Goal: Information Seeking & Learning: Learn about a topic

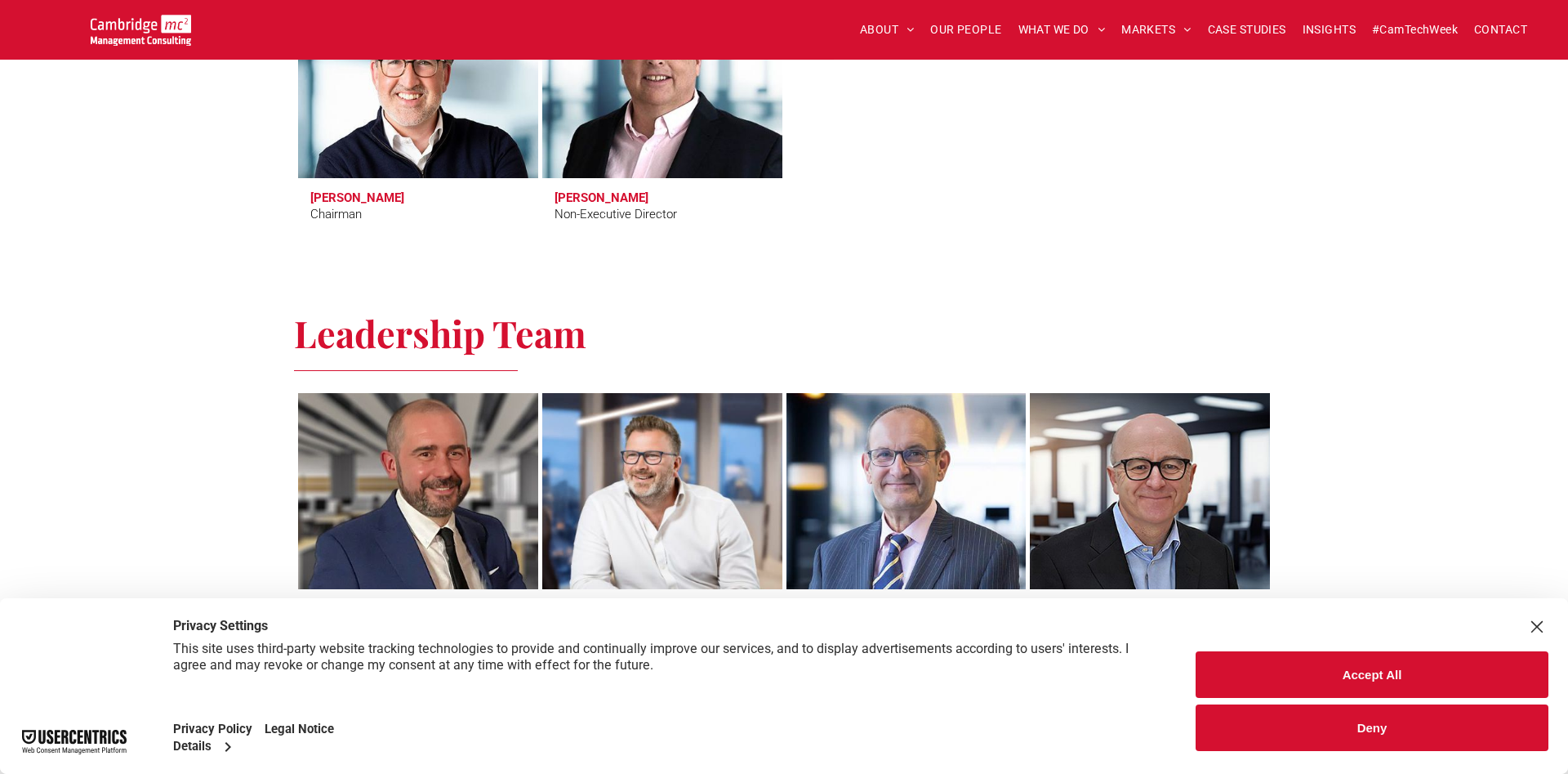
scroll to position [917, 0]
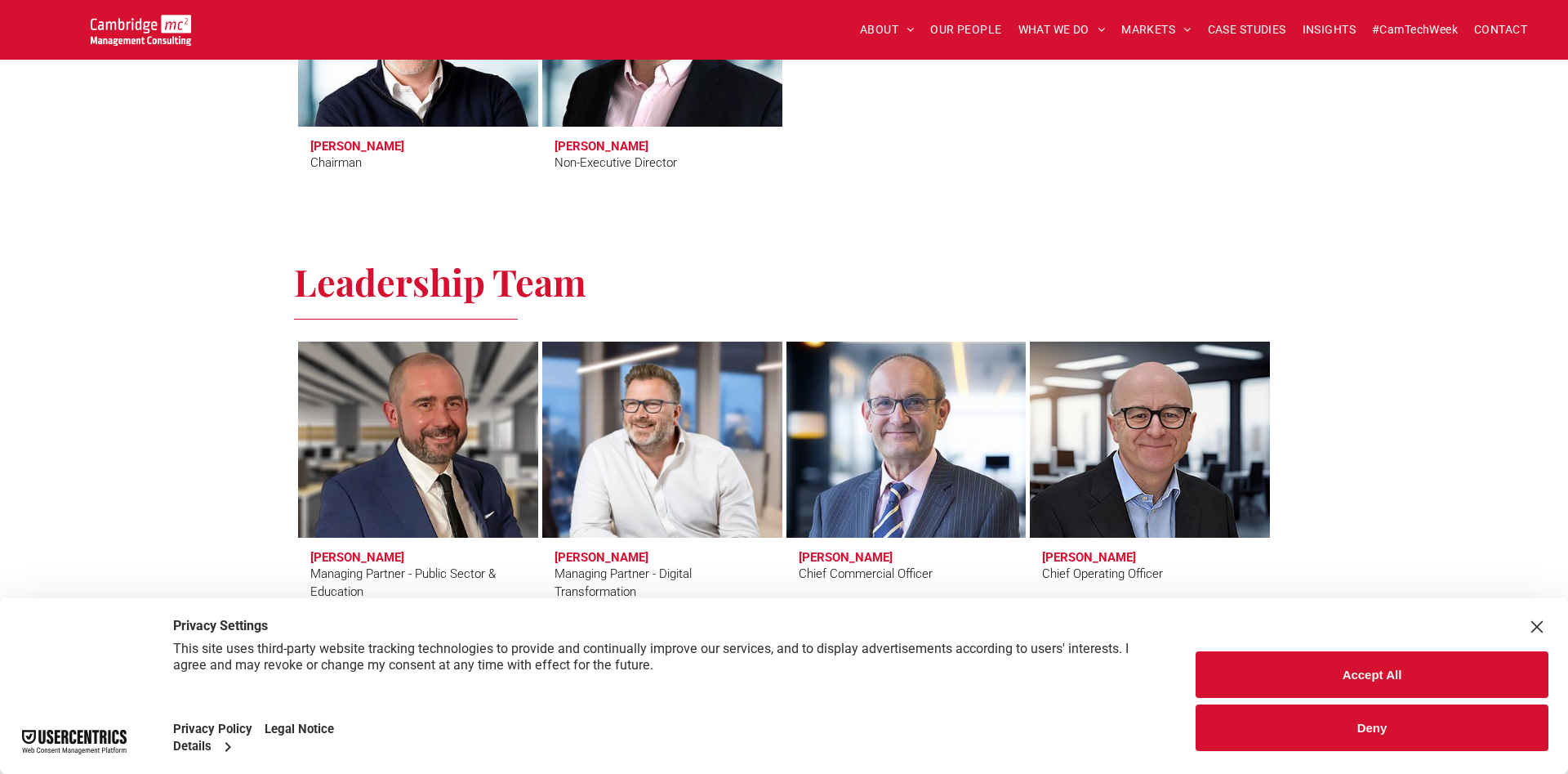
click at [1318, 671] on button "Accept All" at bounding box center [1372, 674] width 353 height 46
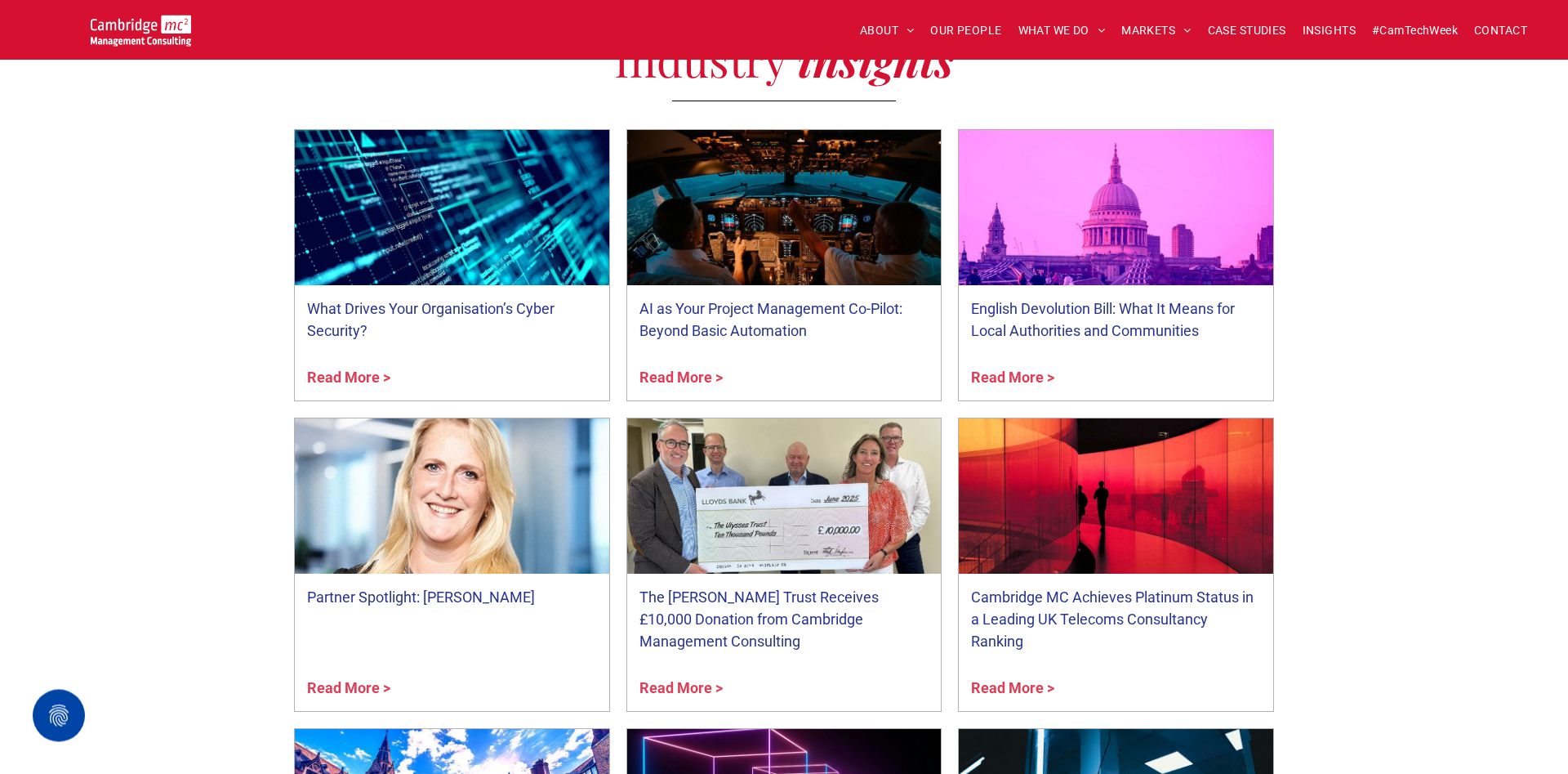
scroll to position [5999, 0]
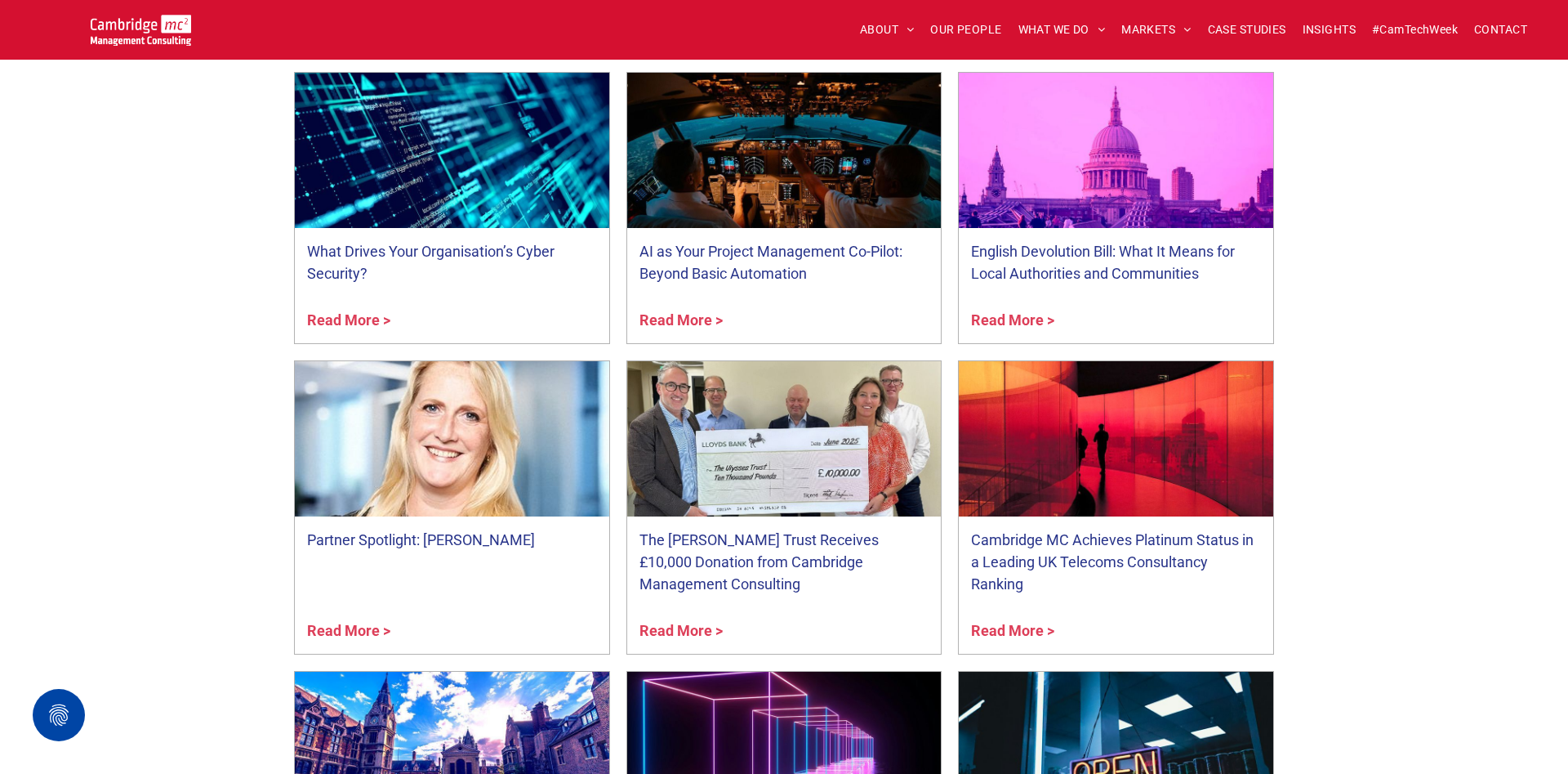
click at [372, 538] on link "Partner Spotlight: [PERSON_NAME]" at bounding box center [452, 539] width 290 height 22
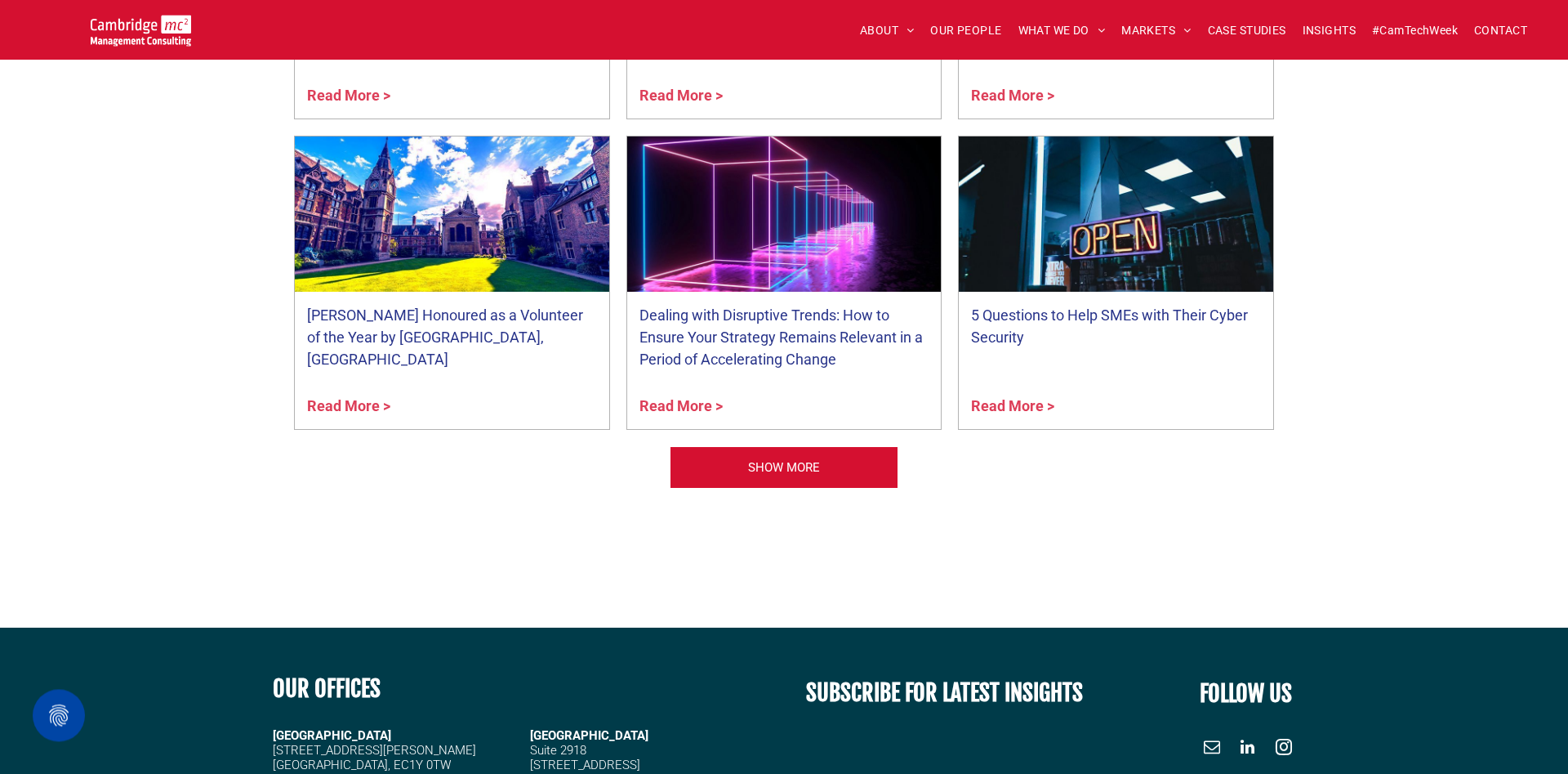
scroll to position [6665, 0]
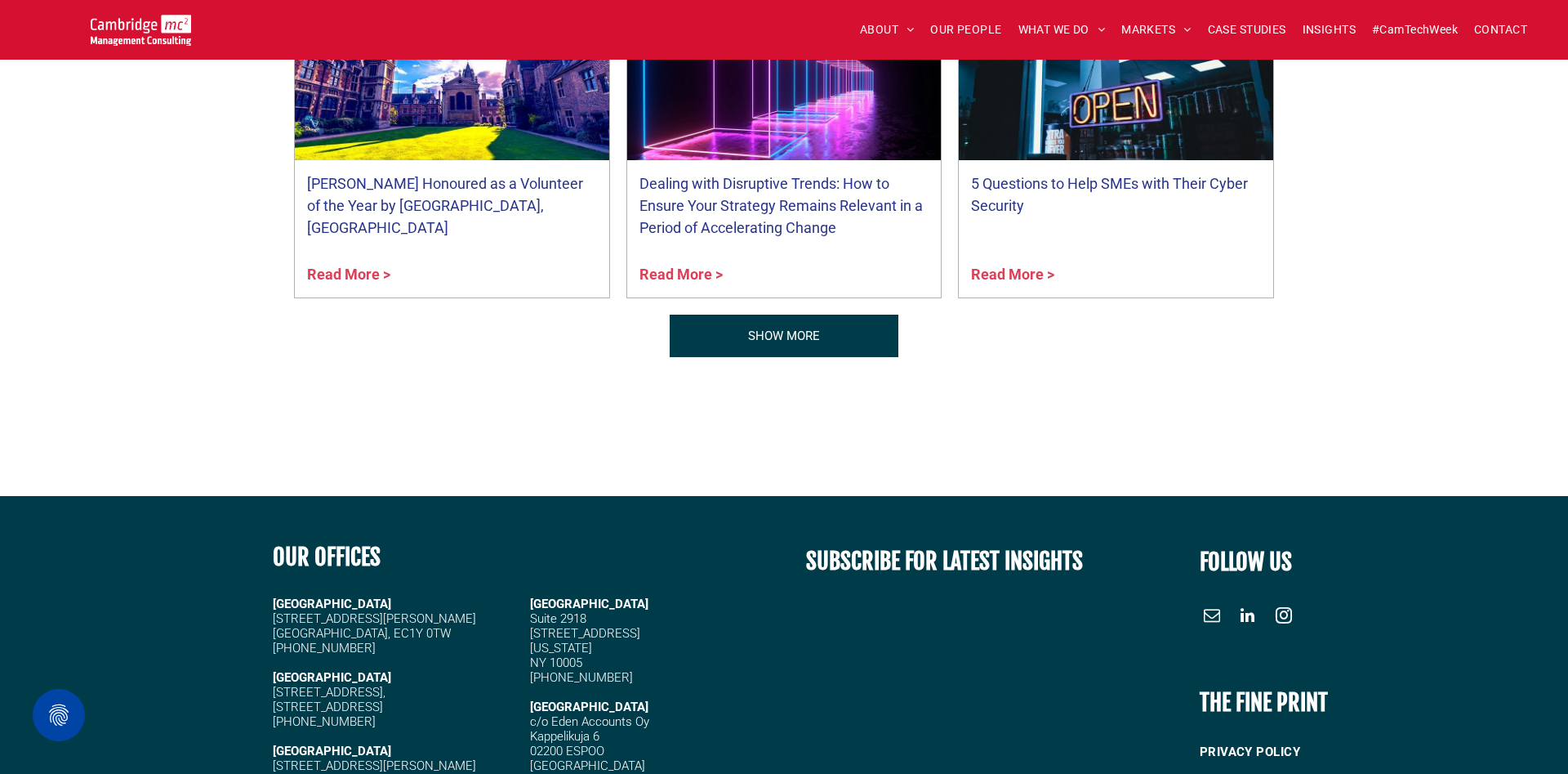
click at [757, 333] on span "SHOW MORE" at bounding box center [784, 335] width 72 height 40
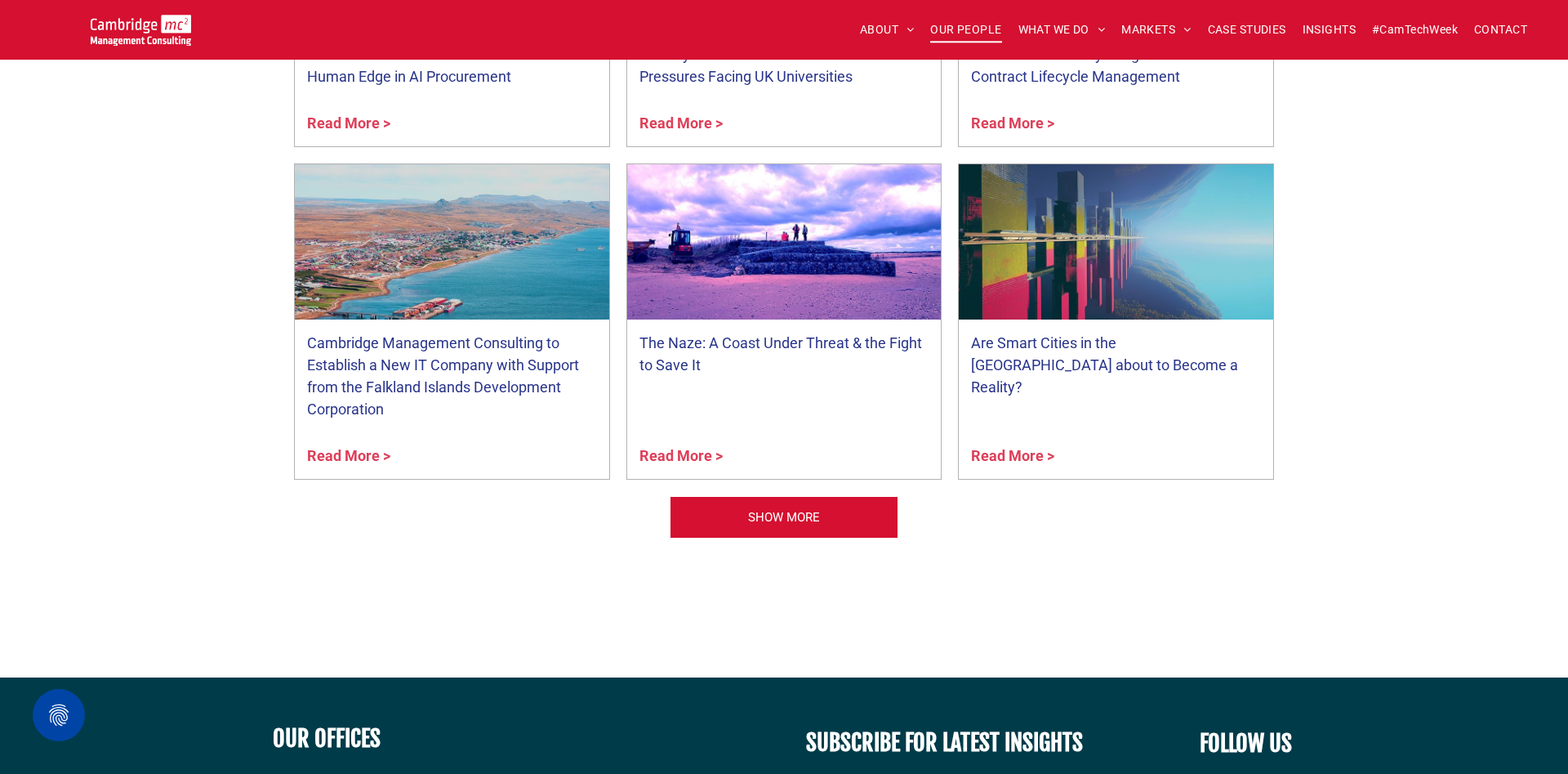
scroll to position [7582, 0]
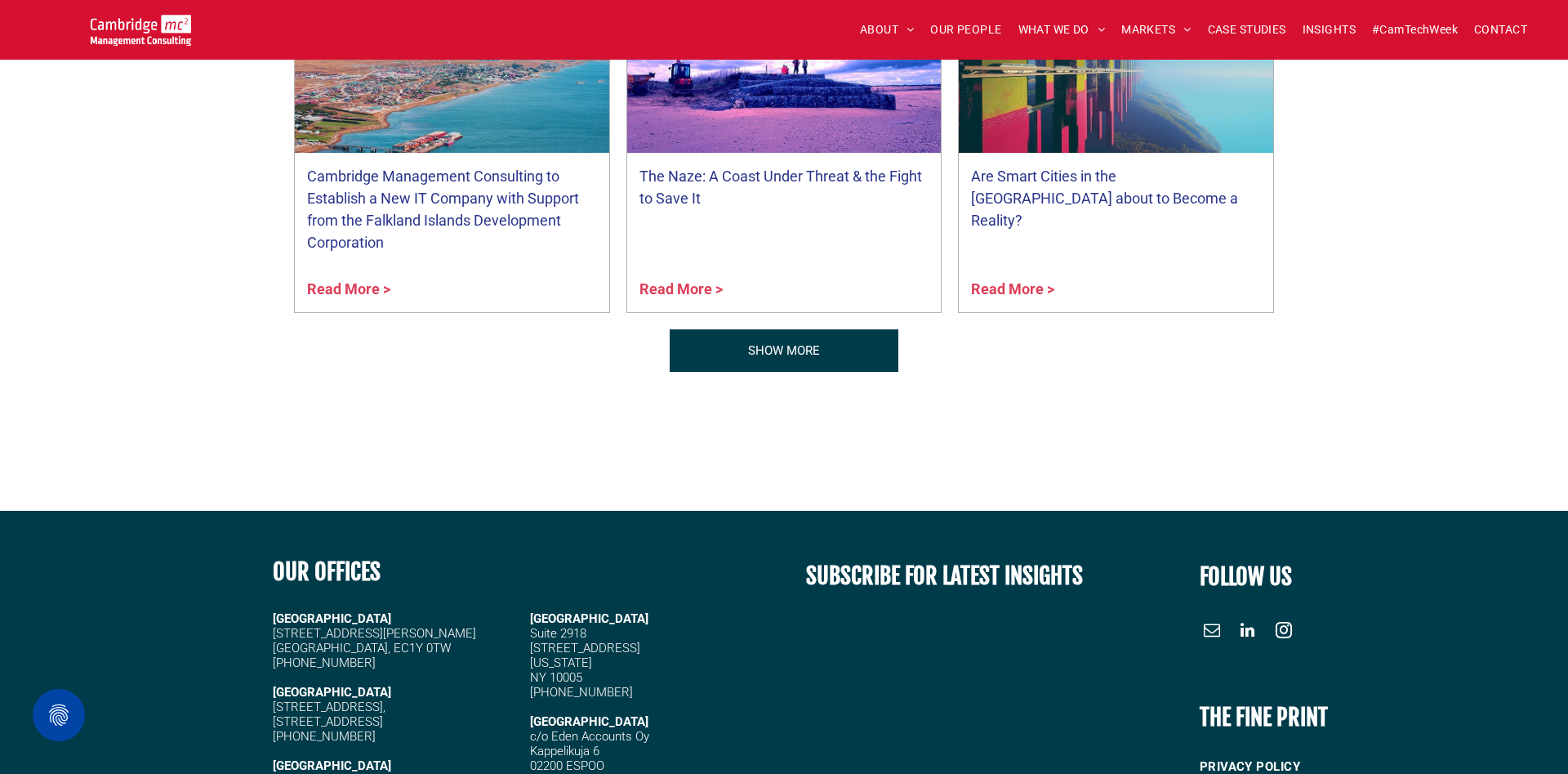
click at [816, 351] on span "SHOW MORE" at bounding box center [784, 350] width 72 height 40
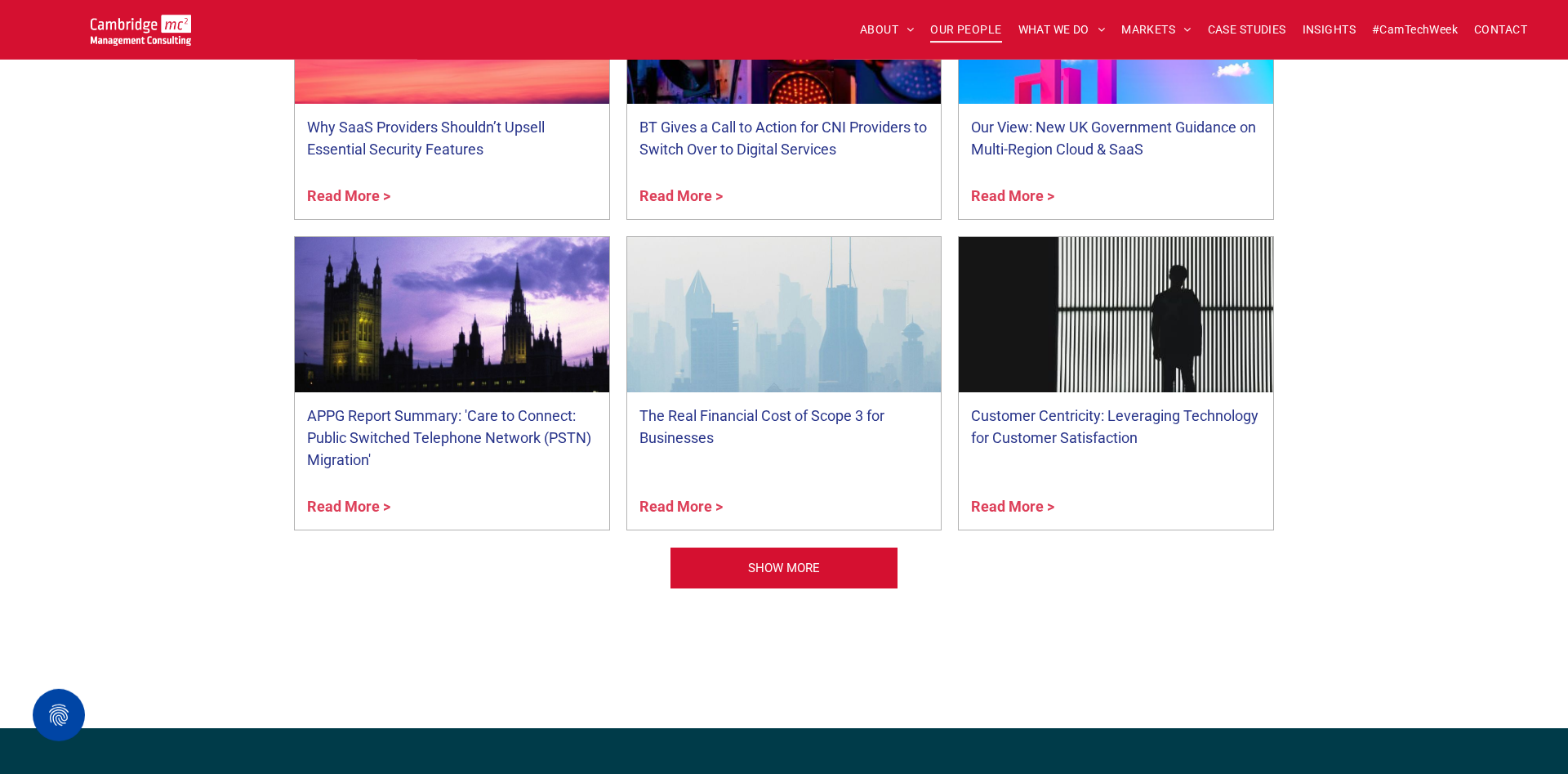
scroll to position [8332, 0]
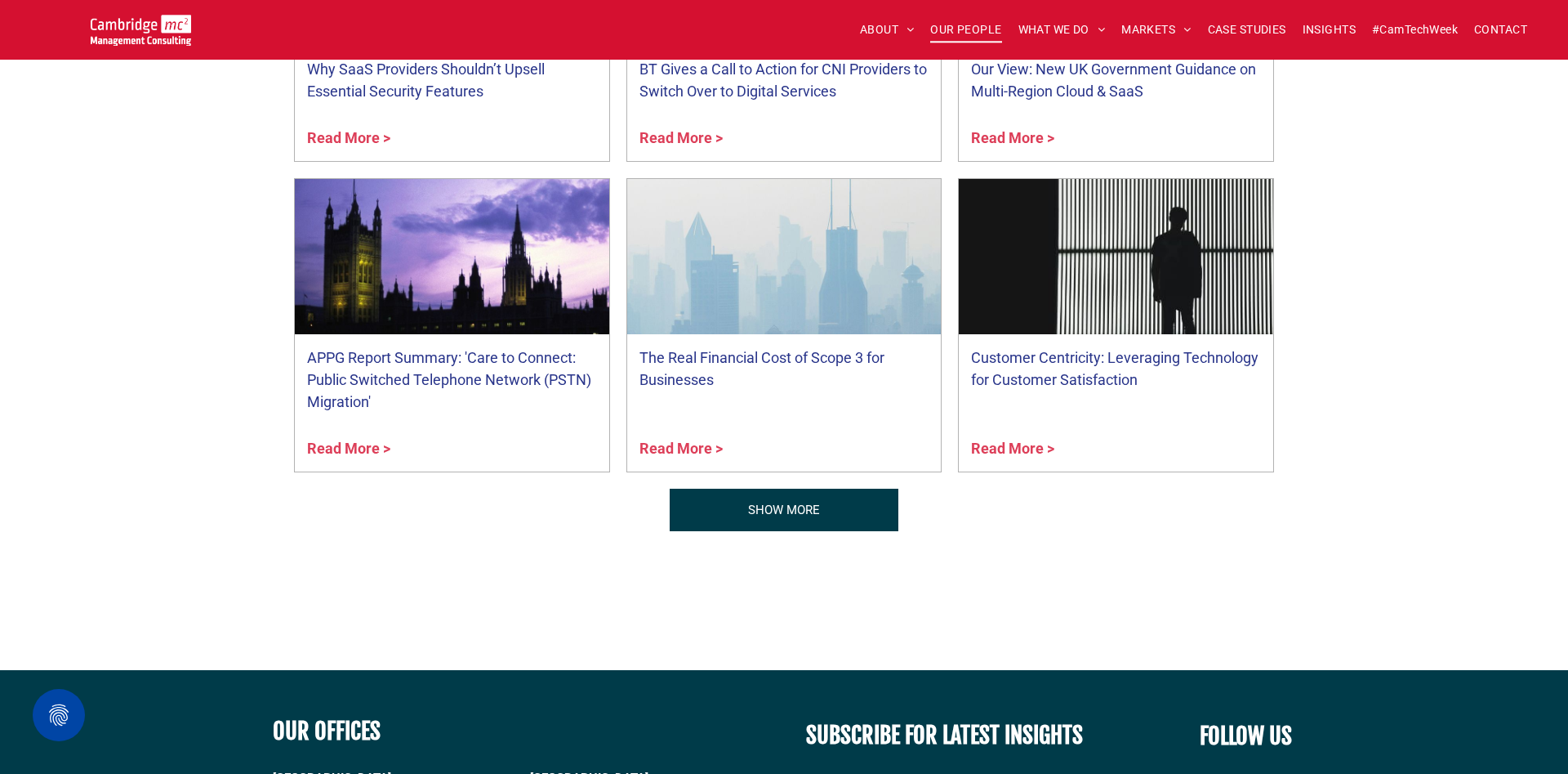
click at [784, 509] on span "SHOW MORE" at bounding box center [784, 510] width 72 height 40
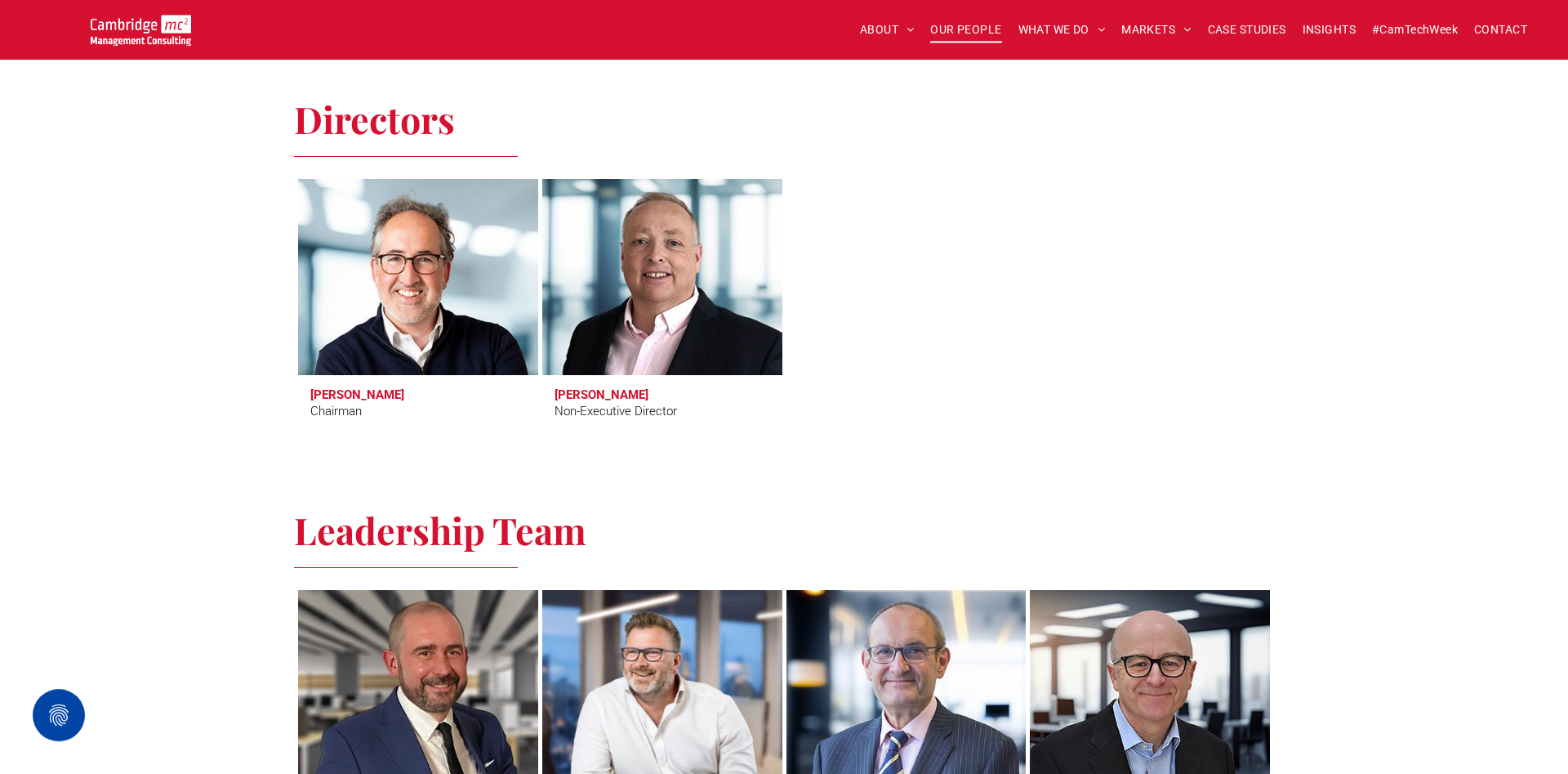
scroll to position [667, 0]
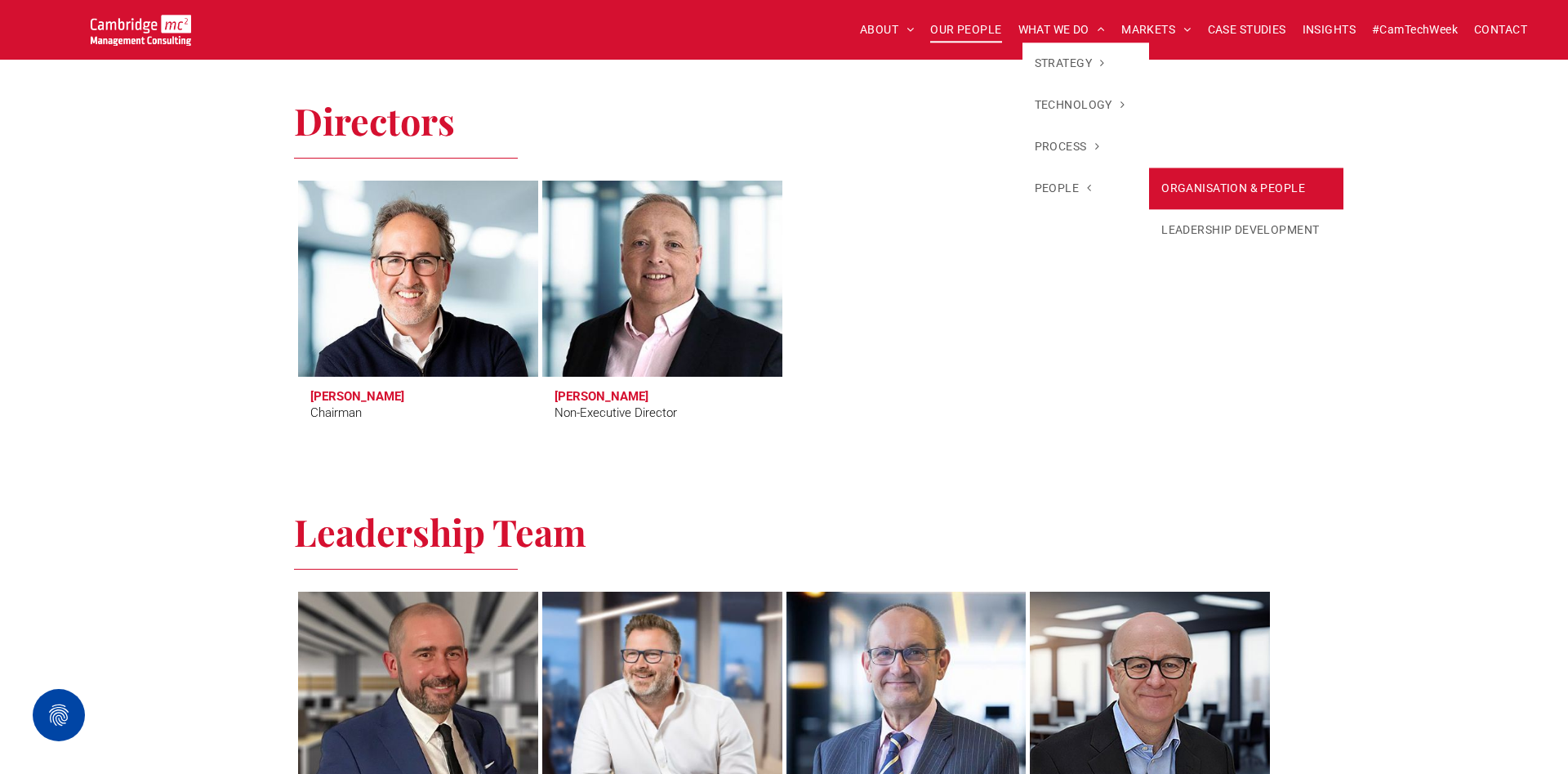
click at [1170, 189] on link "ORGANISATION & PEOPLE" at bounding box center [1246, 188] width 195 height 41
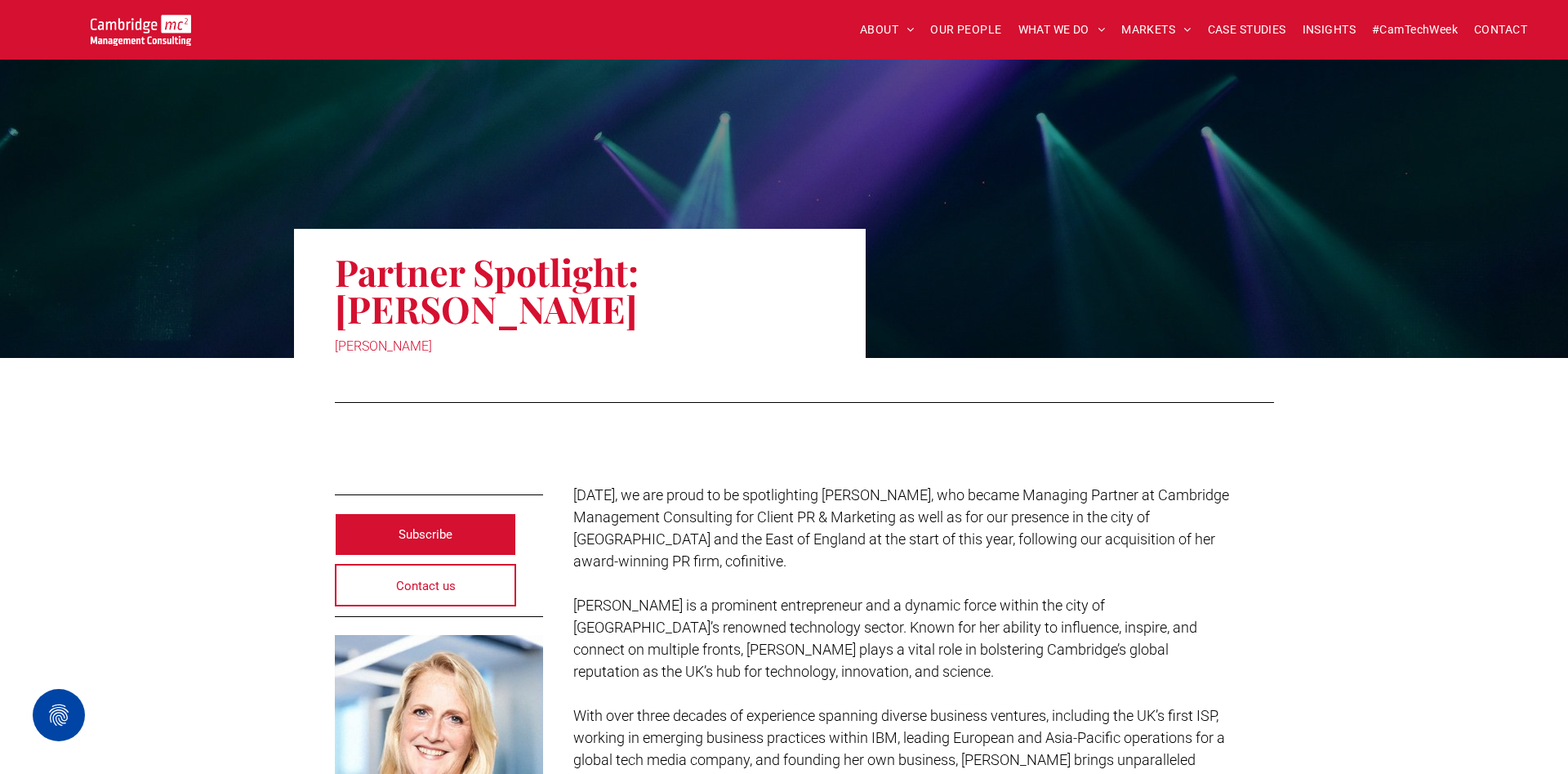
scroll to position [334, 0]
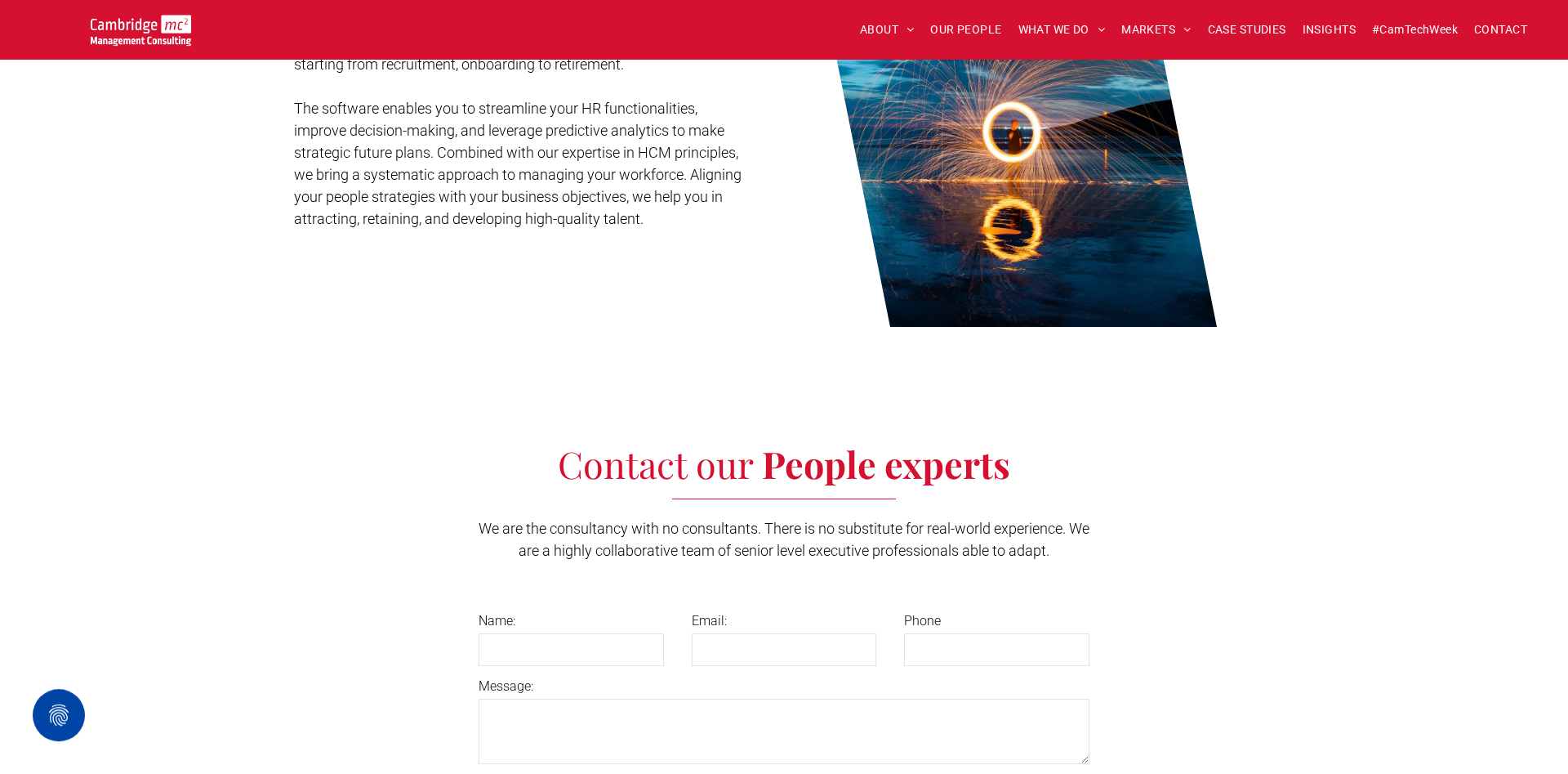
scroll to position [3249, 0]
